Goal: Answer question/provide support

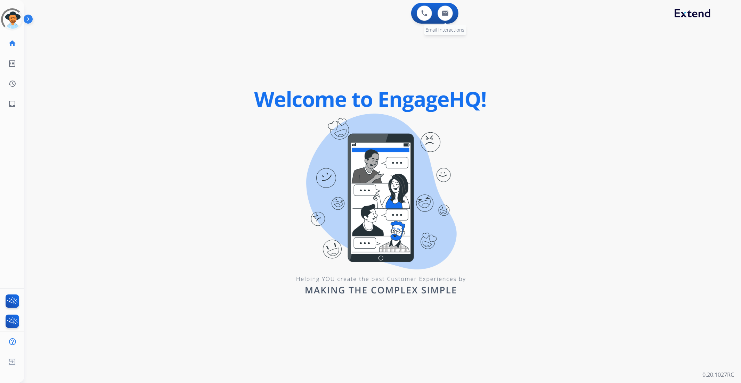
click at [449, 20] on div "0 Email Interactions" at bounding box center [445, 13] width 21 height 15
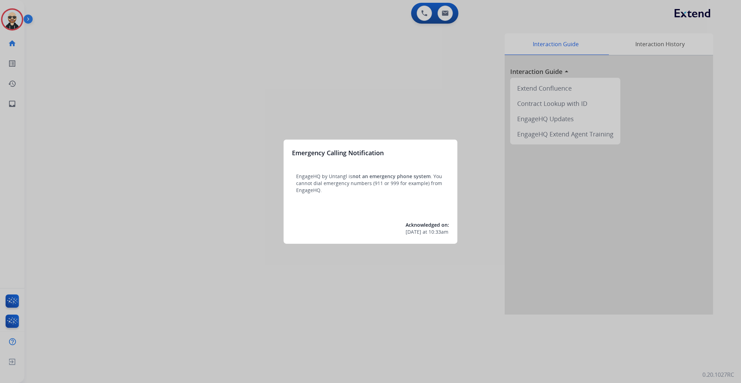
click at [405, 279] on div at bounding box center [370, 191] width 741 height 383
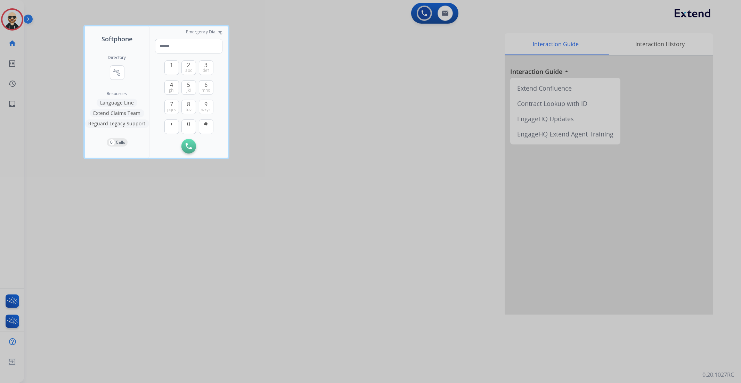
click at [443, 16] on div at bounding box center [370, 191] width 741 height 383
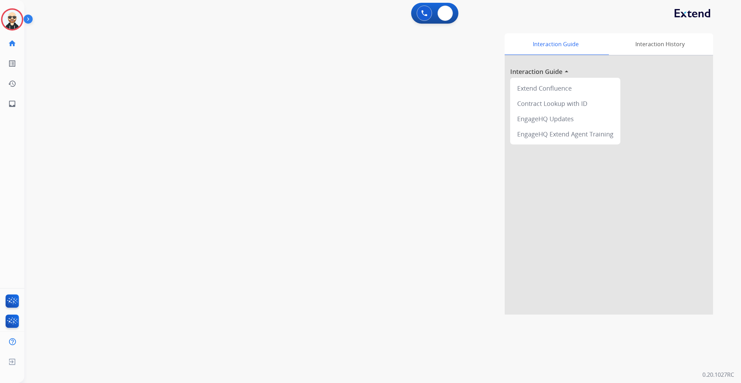
click at [443, 16] on button at bounding box center [445, 13] width 15 height 15
select select "**********"
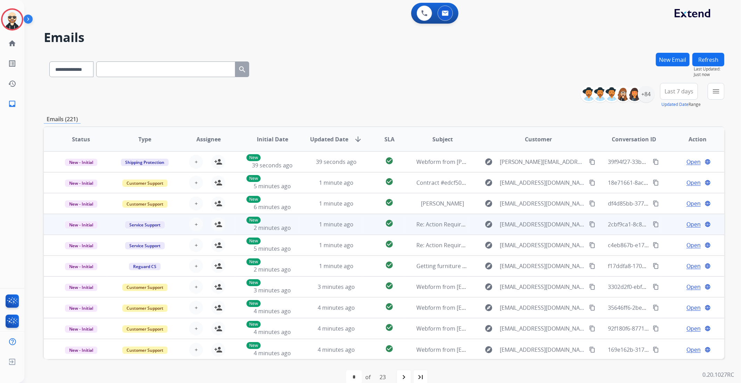
scroll to position [0, 0]
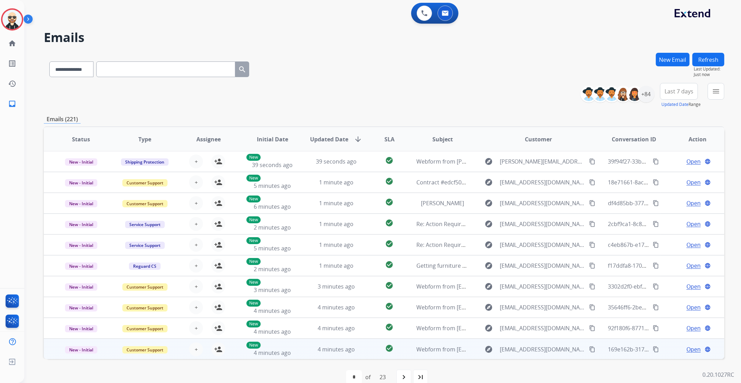
click at [178, 350] on div "+ Select agent person_add Assign to Me" at bounding box center [203, 350] width 64 height 20
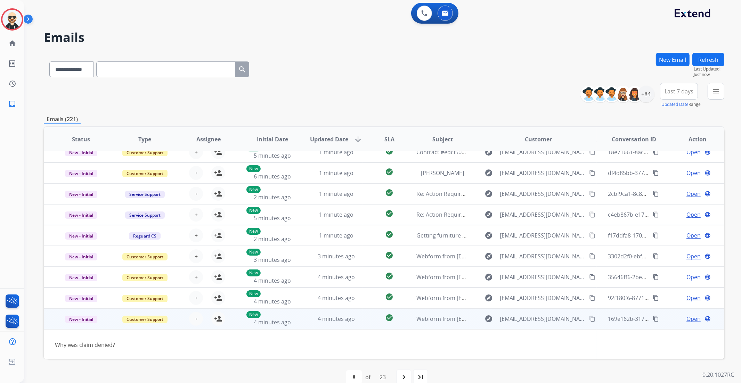
scroll to position [12, 0]
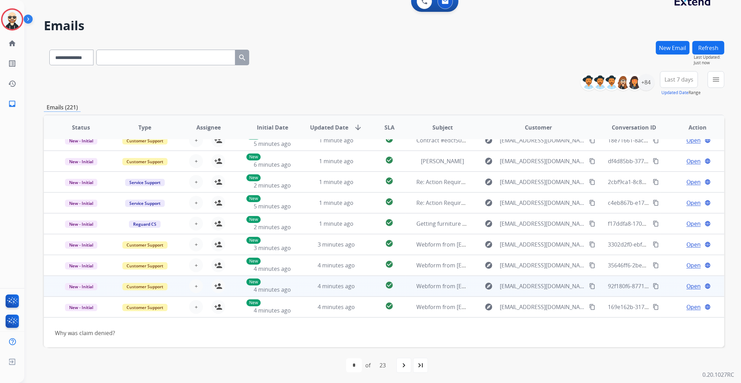
click at [173, 280] on div "+ Select agent person_add Assign to Me" at bounding box center [203, 286] width 64 height 19
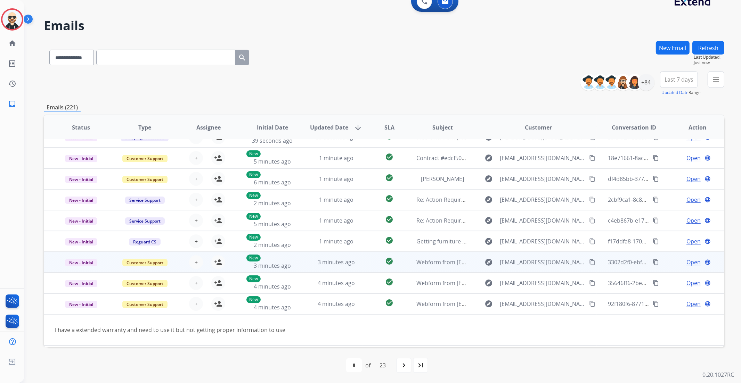
scroll to position [0, 0]
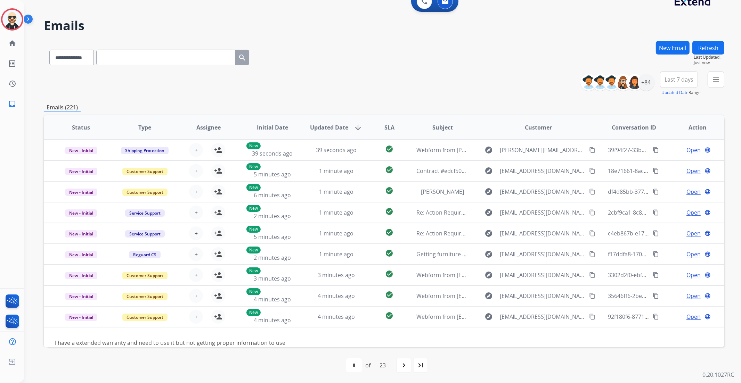
click at [190, 99] on div "**********" at bounding box center [384, 212] width 681 height 343
click at [84, 58] on select "**********" at bounding box center [70, 58] width 43 height 16
click at [726, 77] on div "**********" at bounding box center [382, 191] width 717 height 383
click at [722, 77] on button "menu Filters" at bounding box center [716, 79] width 17 height 17
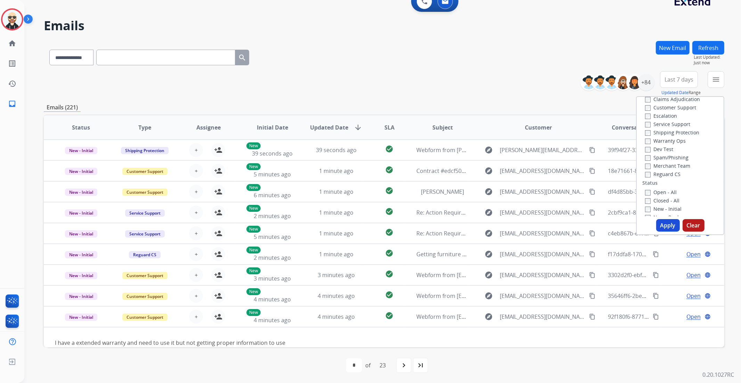
scroll to position [25, 0]
click at [655, 190] on label "Closed - All" at bounding box center [662, 190] width 34 height 7
click at [661, 223] on button "Apply" at bounding box center [668, 225] width 24 height 13
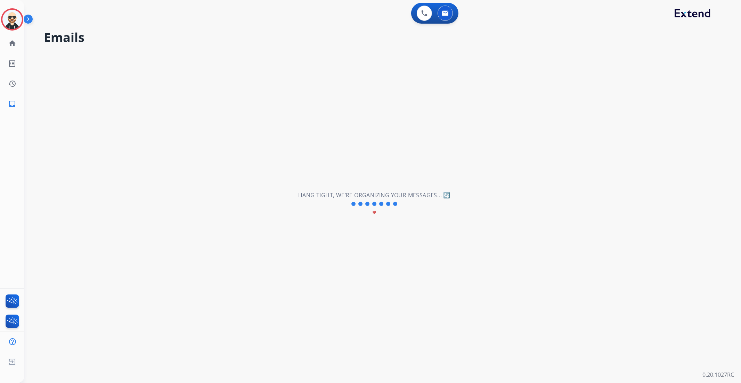
scroll to position [0, 0]
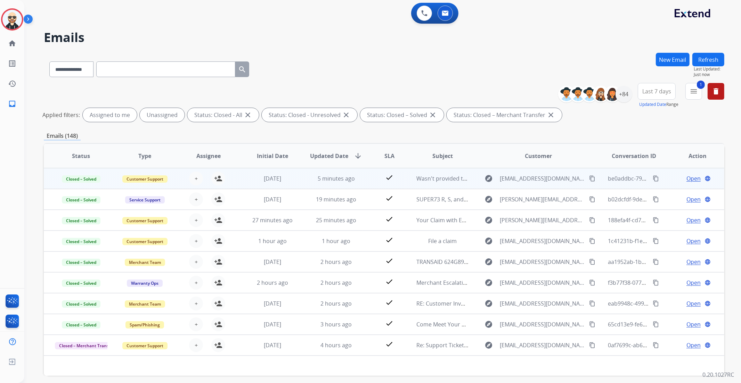
click at [98, 173] on td "Closed – Solved" at bounding box center [76, 178] width 64 height 21
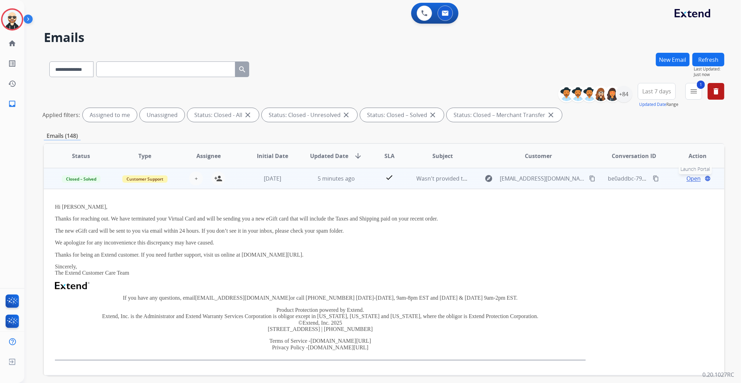
click at [704, 179] on mat-icon "language" at bounding box center [707, 179] width 6 height 6
click at [421, 177] on span "Wasn't provided the full amount" at bounding box center [458, 179] width 85 height 8
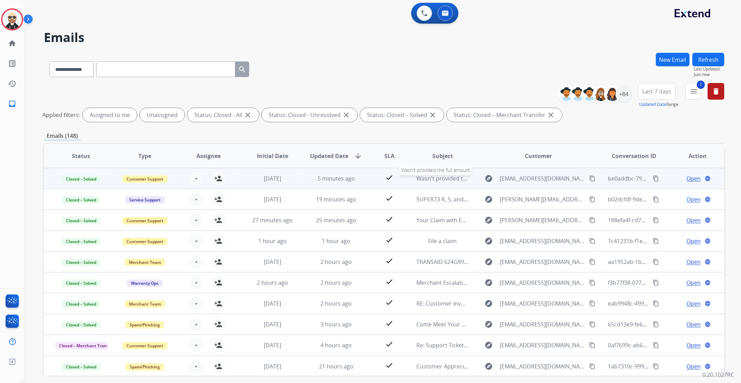
click at [421, 177] on span "Wasn't provided the full amount" at bounding box center [458, 179] width 85 height 8
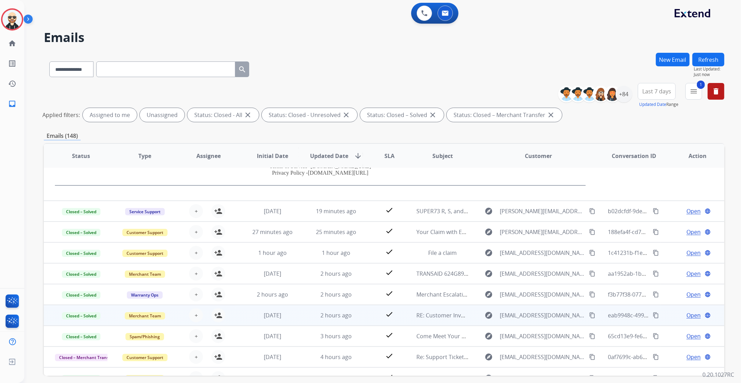
scroll to position [187, 0]
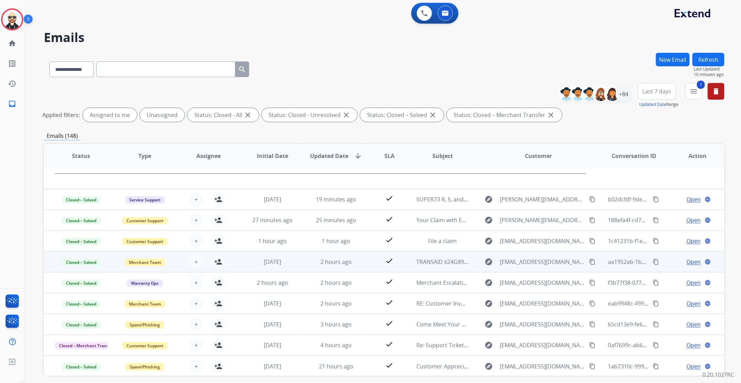
click at [654, 261] on mat-icon "content_copy" at bounding box center [656, 262] width 6 height 6
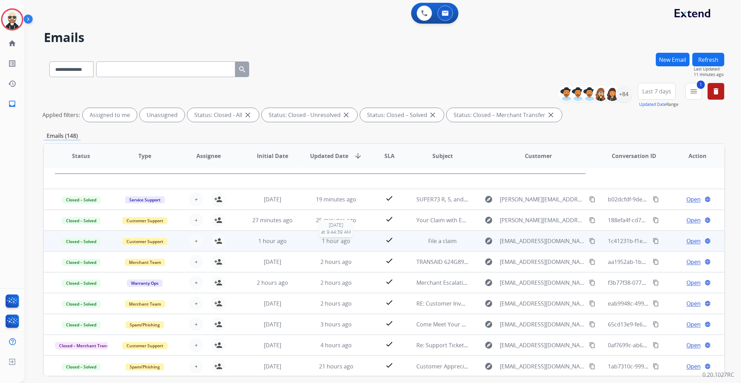
click at [336, 244] on span "1 hour ago" at bounding box center [336, 241] width 28 height 8
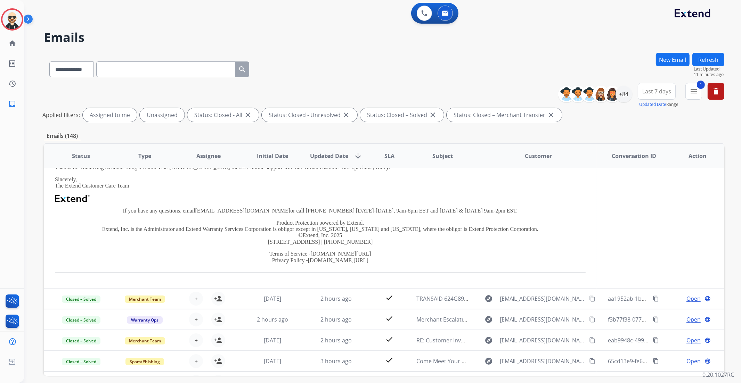
scroll to position [151, 0]
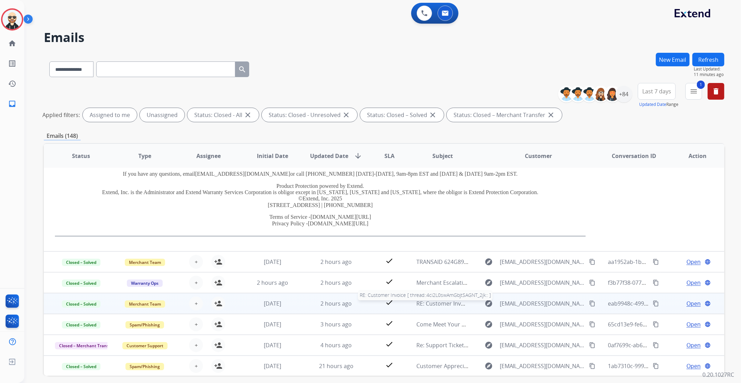
click at [436, 301] on span "RE: Customer Invoice [ thread::4ci2L0swAmGbjtSAGNT_2jk:: ]" at bounding box center [494, 304] width 157 height 8
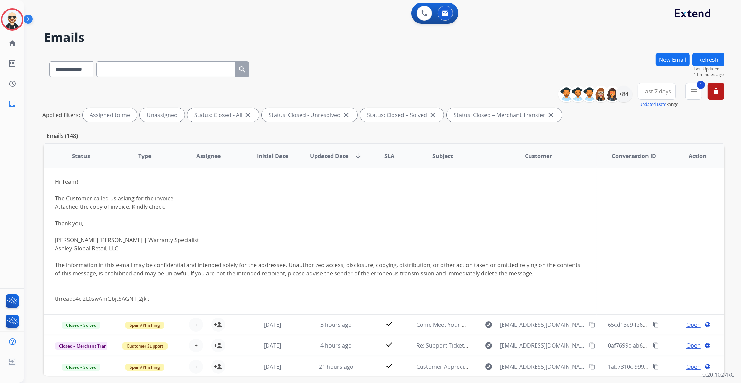
scroll to position [125, 0]
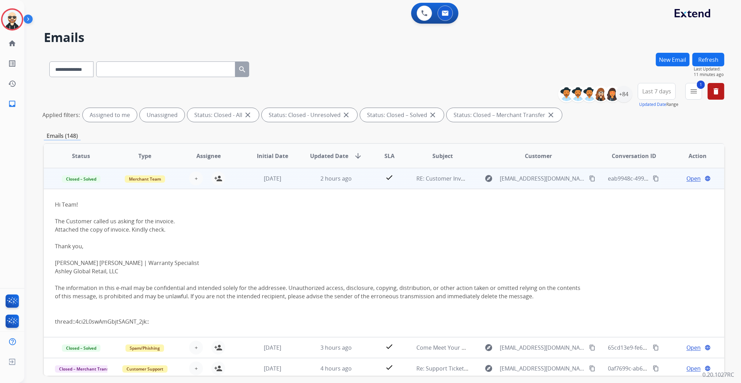
click at [357, 278] on div "Hi Team! The Customer called us asking for the invoice. Attached the copy of in…" at bounding box center [320, 263] width 531 height 125
click at [112, 295] on div "Hi Team! The Customer called us asking for the invoice. Attached the copy of in…" at bounding box center [320, 263] width 531 height 125
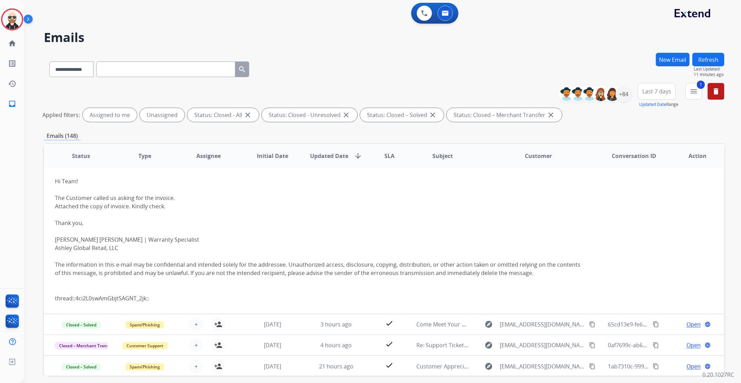
scroll to position [28, 0]
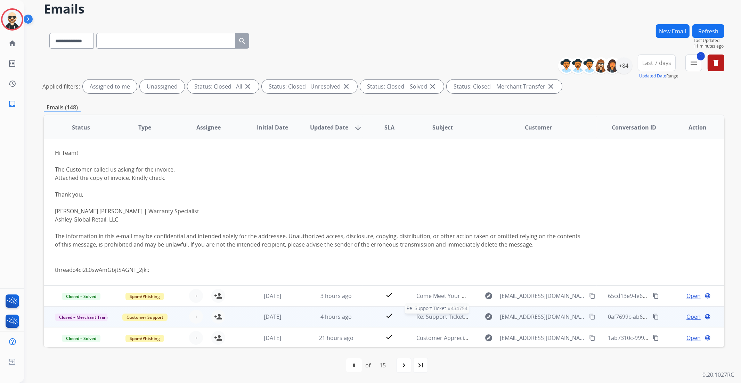
click at [449, 319] on span "Re: Support Ticket #434754" at bounding box center [451, 317] width 71 height 8
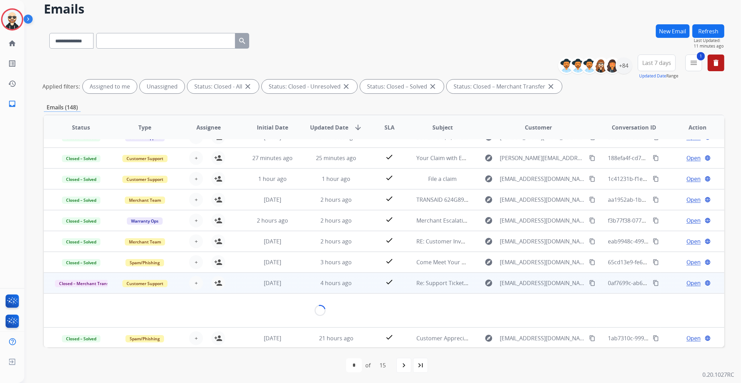
scroll to position [108, 0]
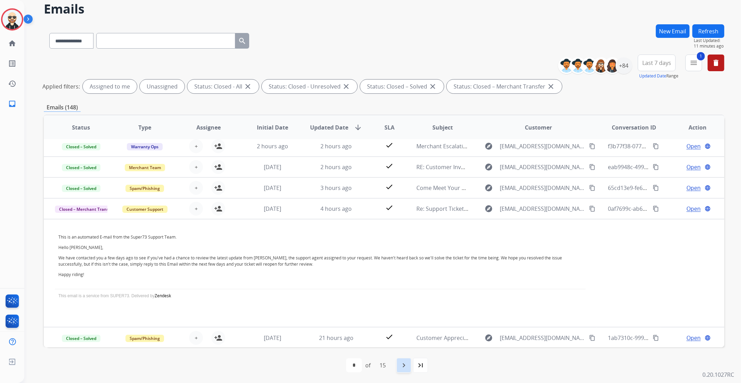
click at [402, 366] on mat-icon "navigate_next" at bounding box center [404, 365] width 8 height 8
select select "*"
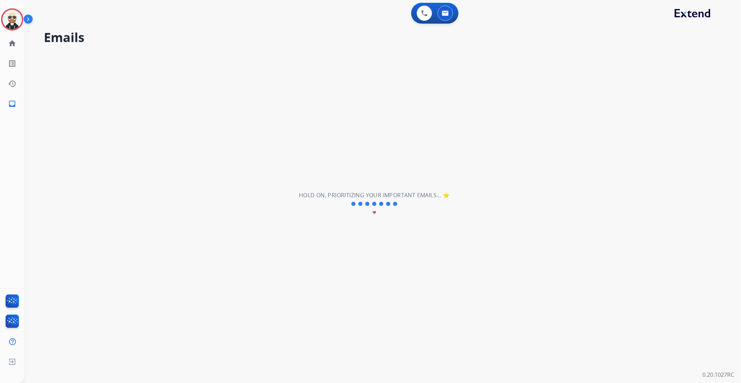
scroll to position [23, 0]
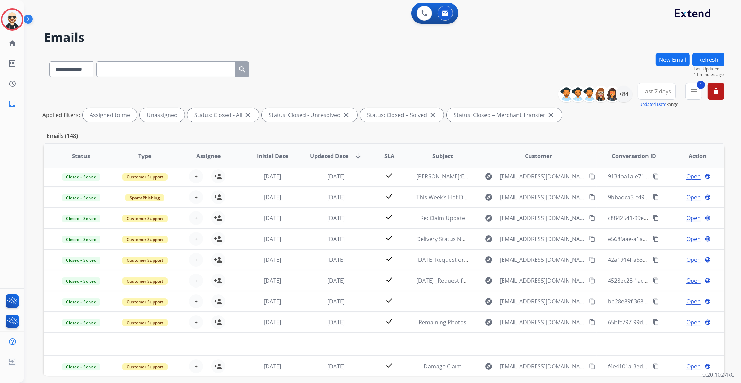
click at [490, 83] on div "**********" at bounding box center [384, 104] width 681 height 42
